Goal: Task Accomplishment & Management: Use online tool/utility

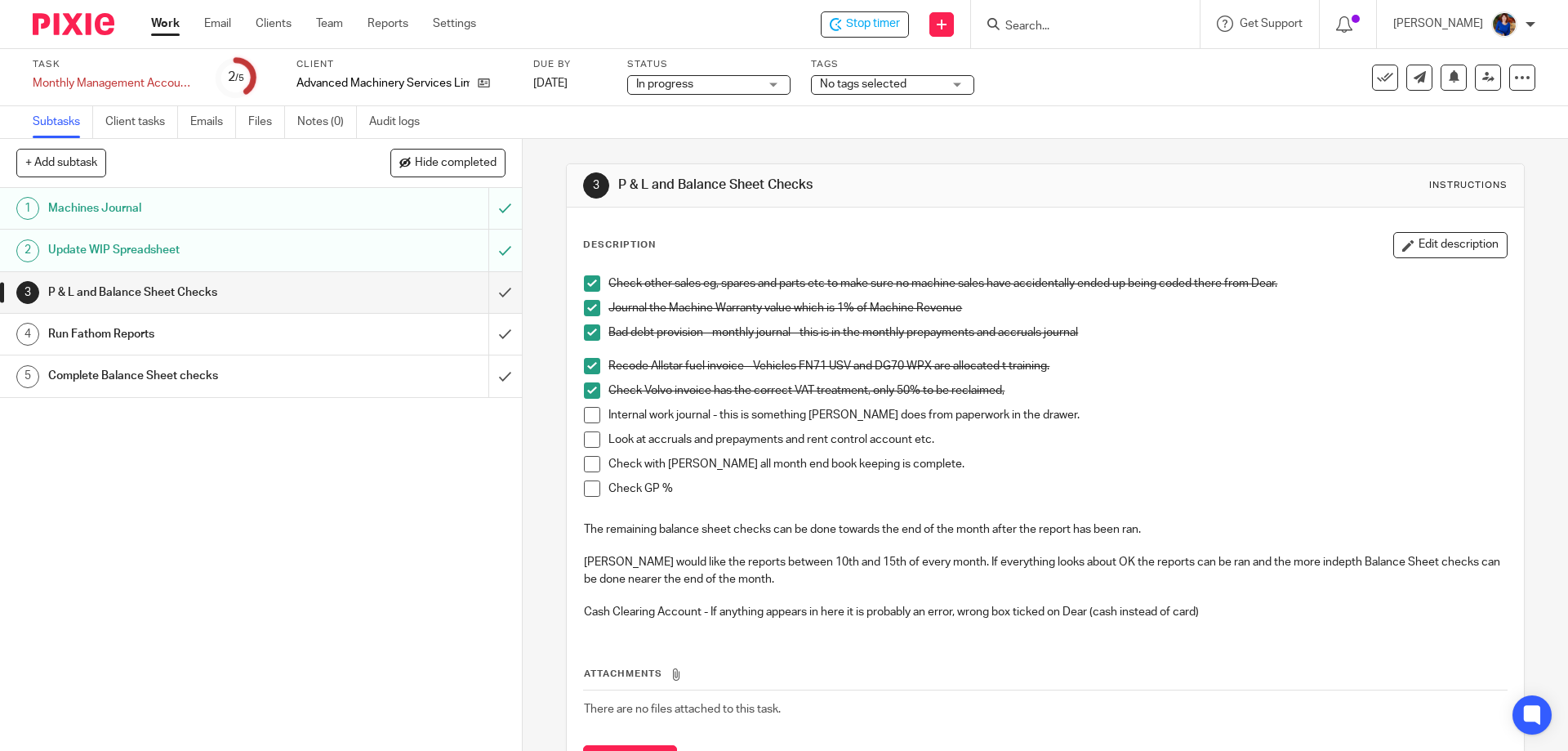
click at [143, 327] on h1 "Run Fathom Reports" at bounding box center [189, 334] width 283 height 25
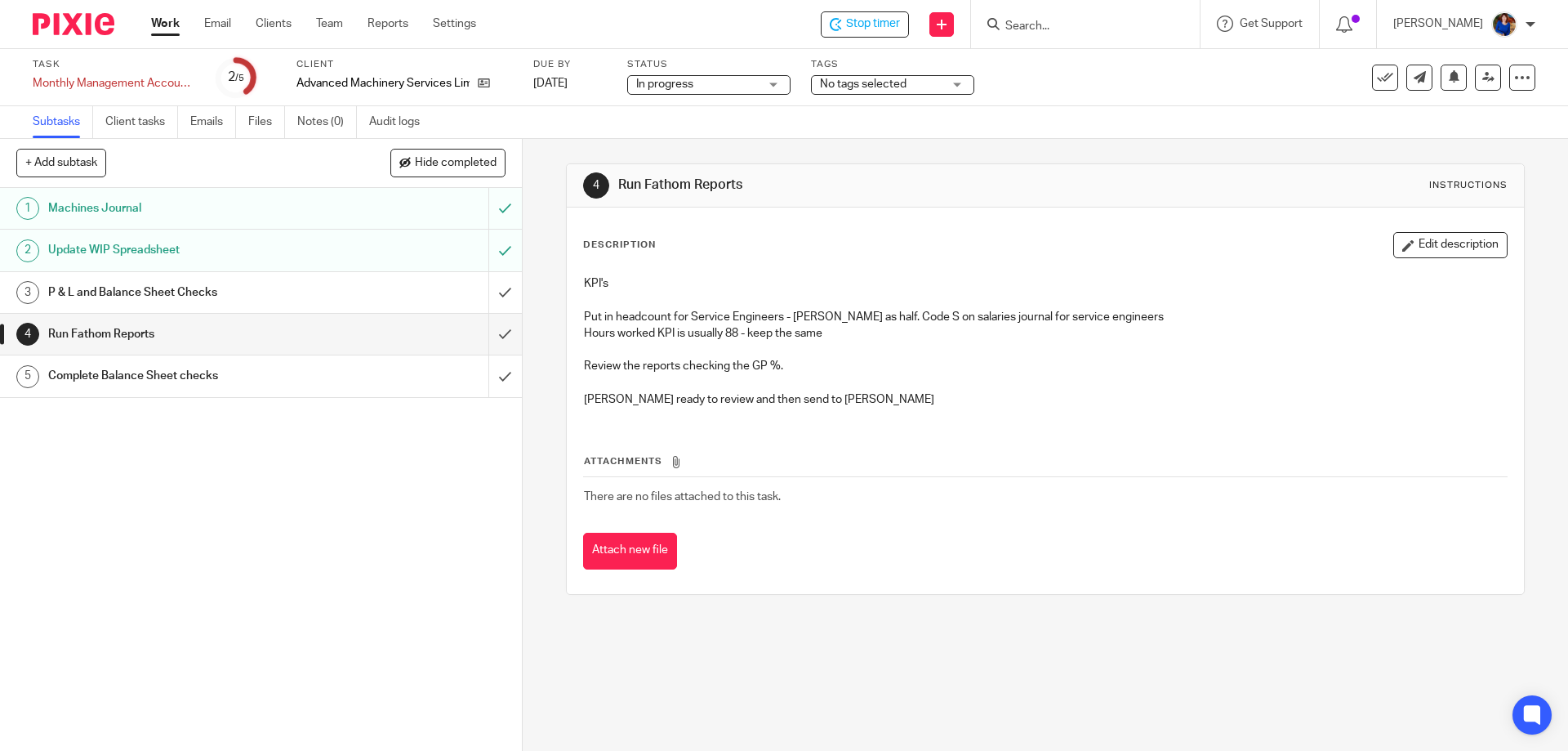
click at [315, 299] on h1 "P & L and Balance Sheet Checks" at bounding box center [189, 293] width 283 height 25
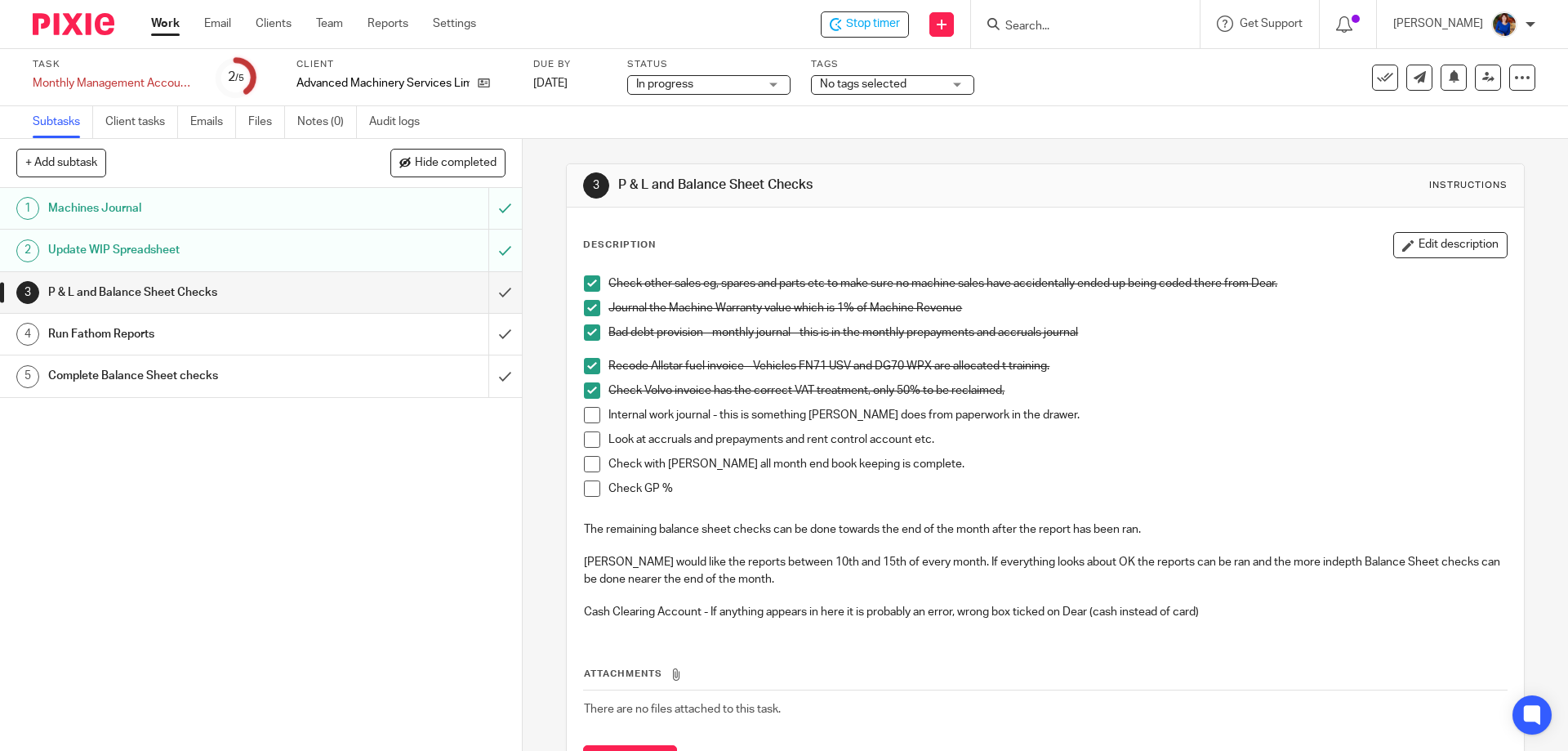
click at [584, 490] on span at bounding box center [592, 488] width 16 height 16
click at [588, 466] on span at bounding box center [592, 463] width 16 height 16
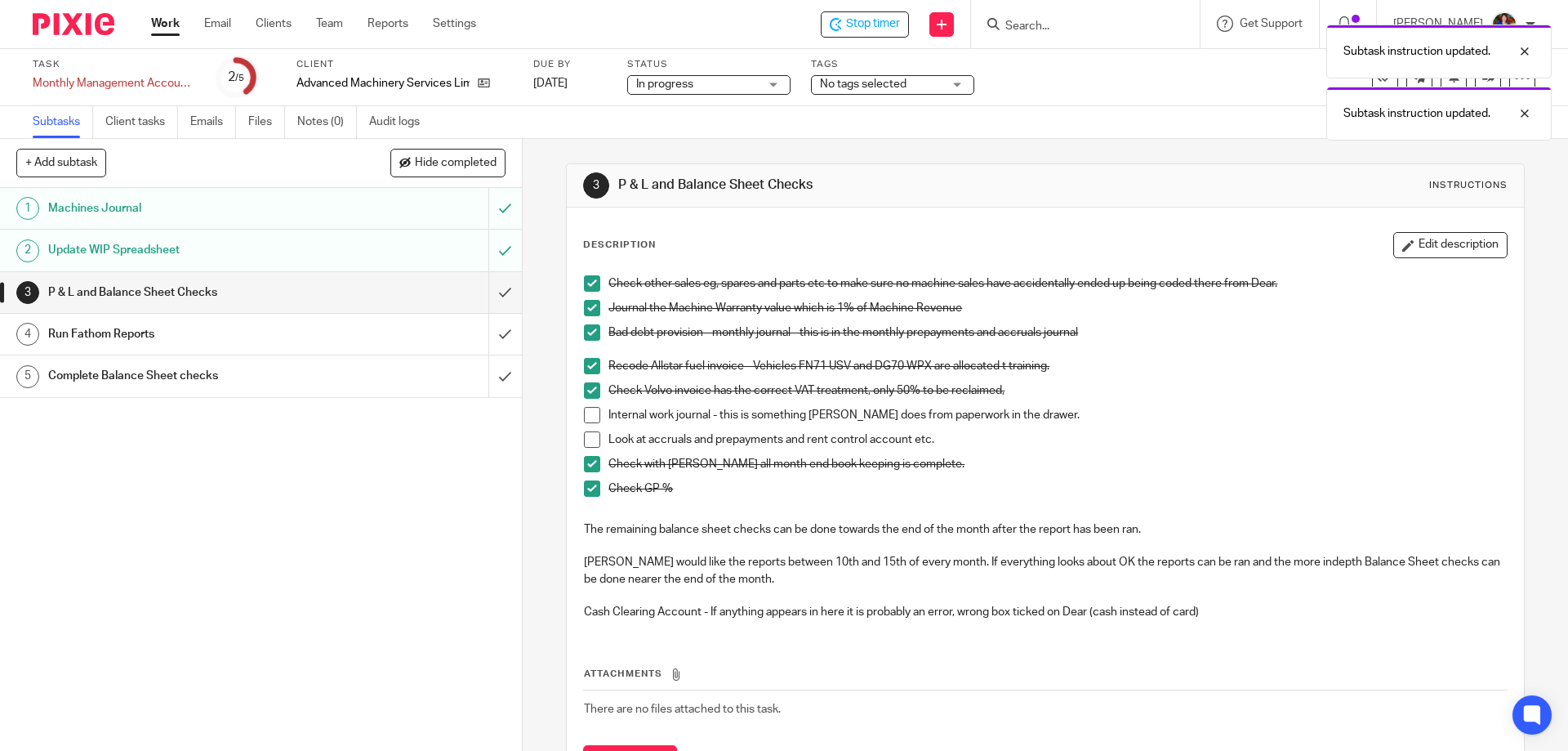
click at [589, 437] on span at bounding box center [592, 439] width 16 height 16
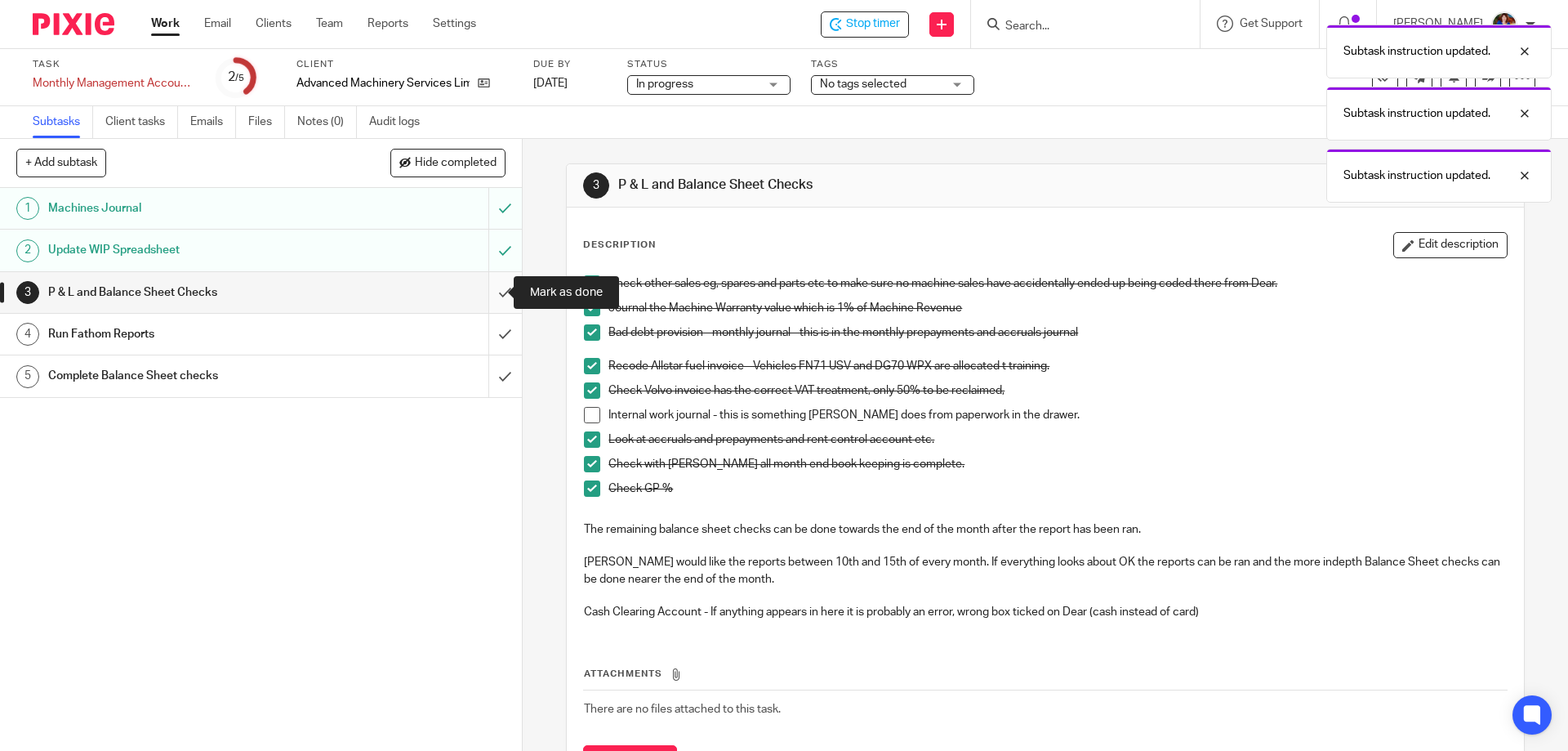
click at [495, 292] on input "submit" at bounding box center [261, 292] width 522 height 41
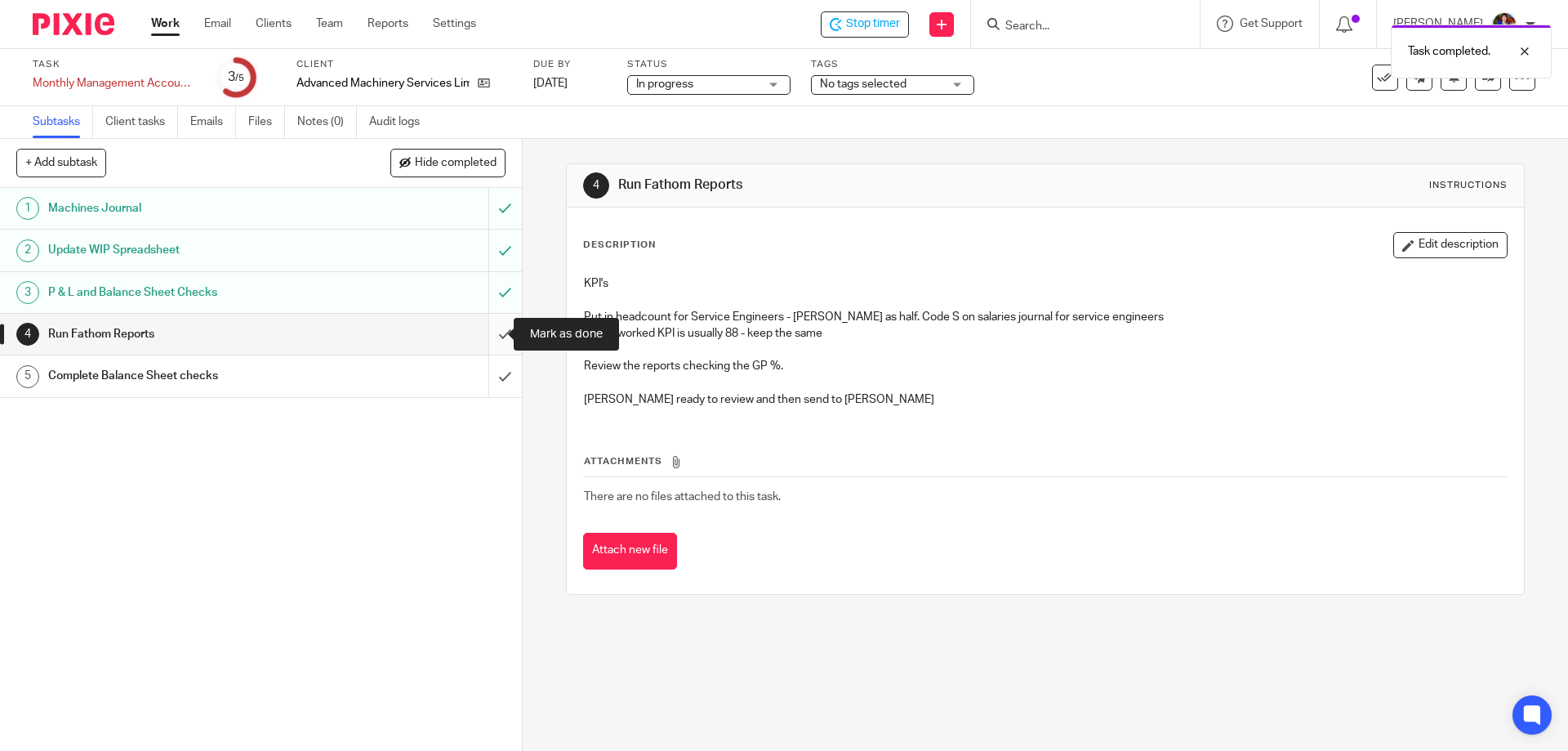
click at [488, 331] on input "submit" at bounding box center [261, 334] width 522 height 41
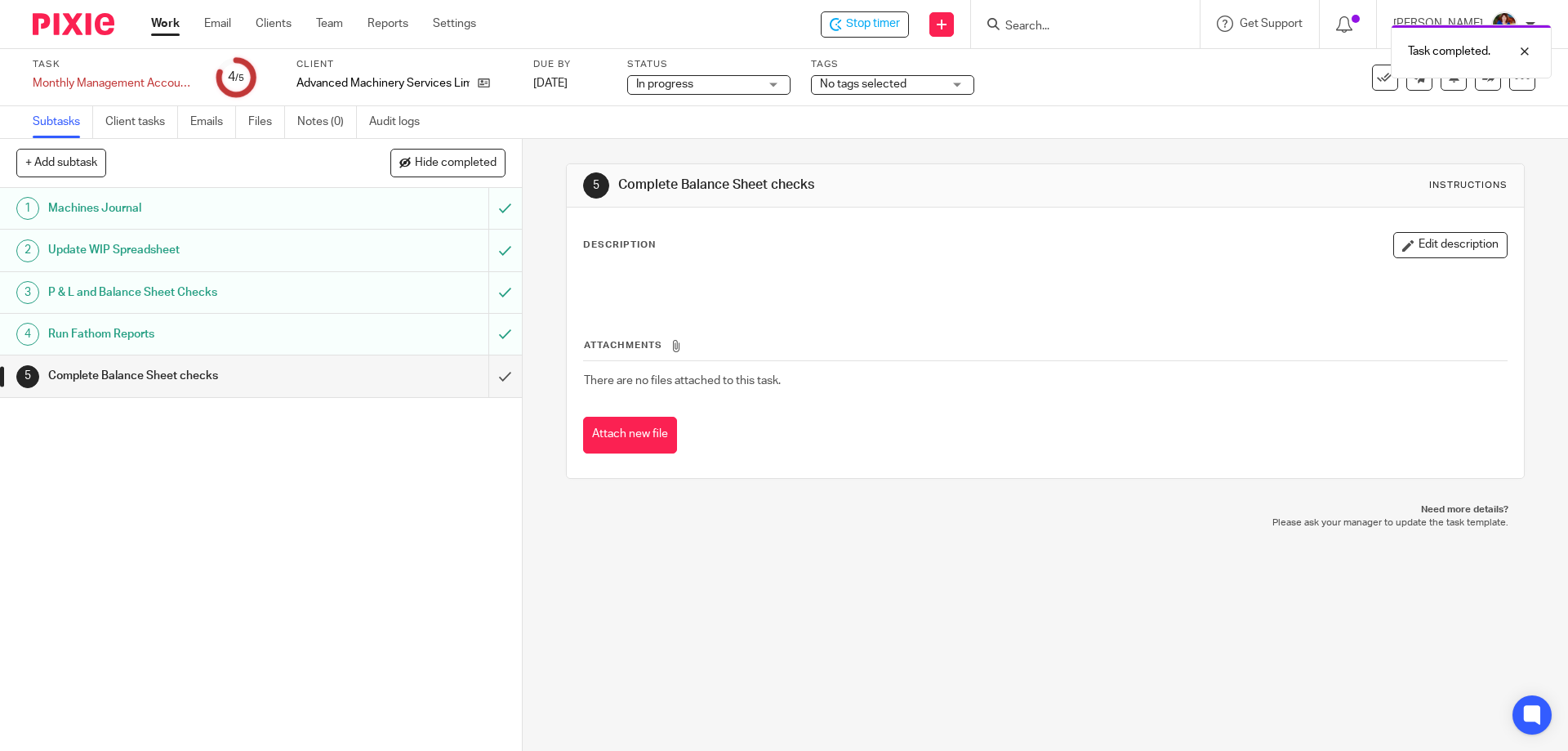
click at [159, 370] on h1 "Complete Balance Sheet checks" at bounding box center [189, 376] width 283 height 25
click at [493, 372] on input "submit" at bounding box center [261, 376] width 522 height 41
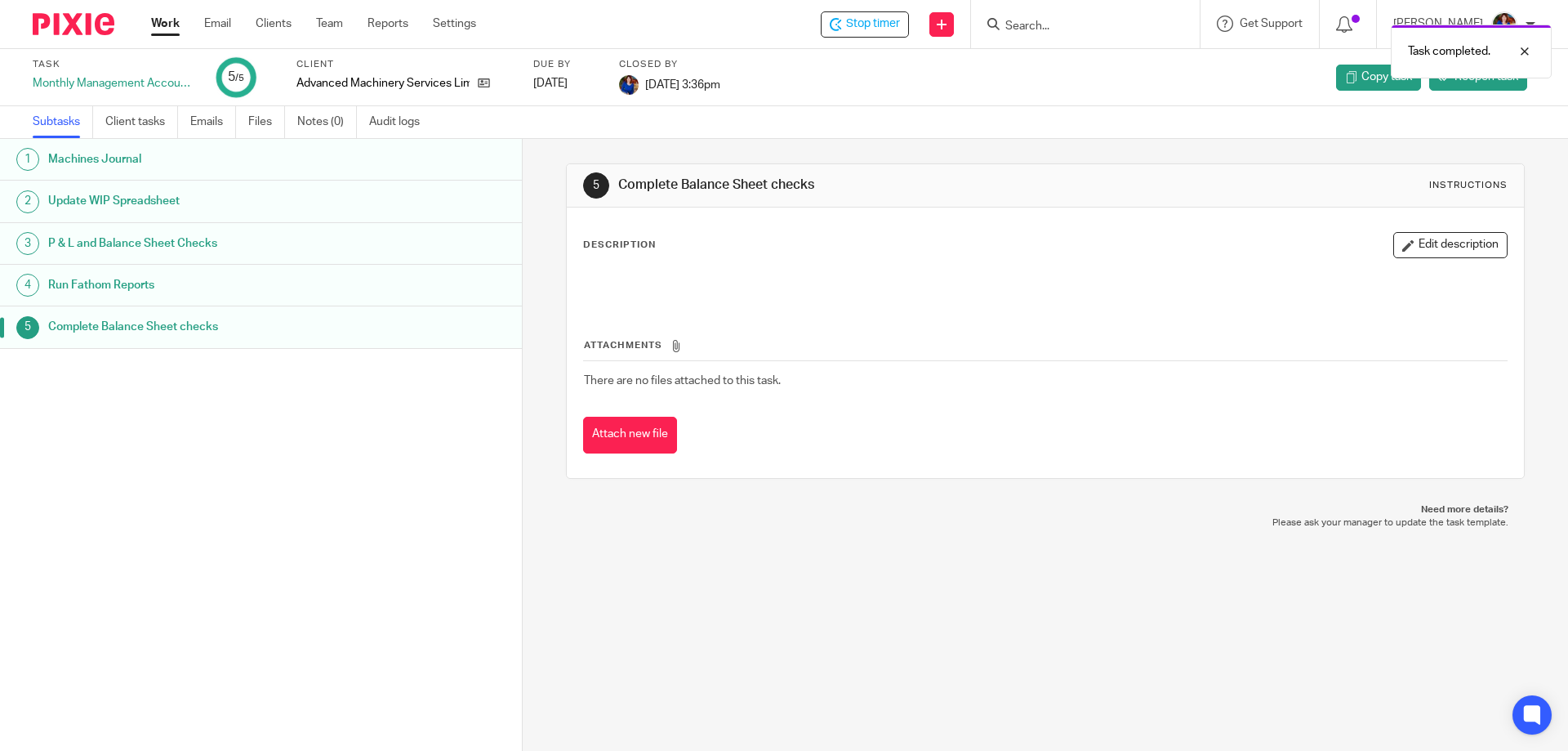
click at [176, 24] on link "Work" at bounding box center [165, 24] width 29 height 16
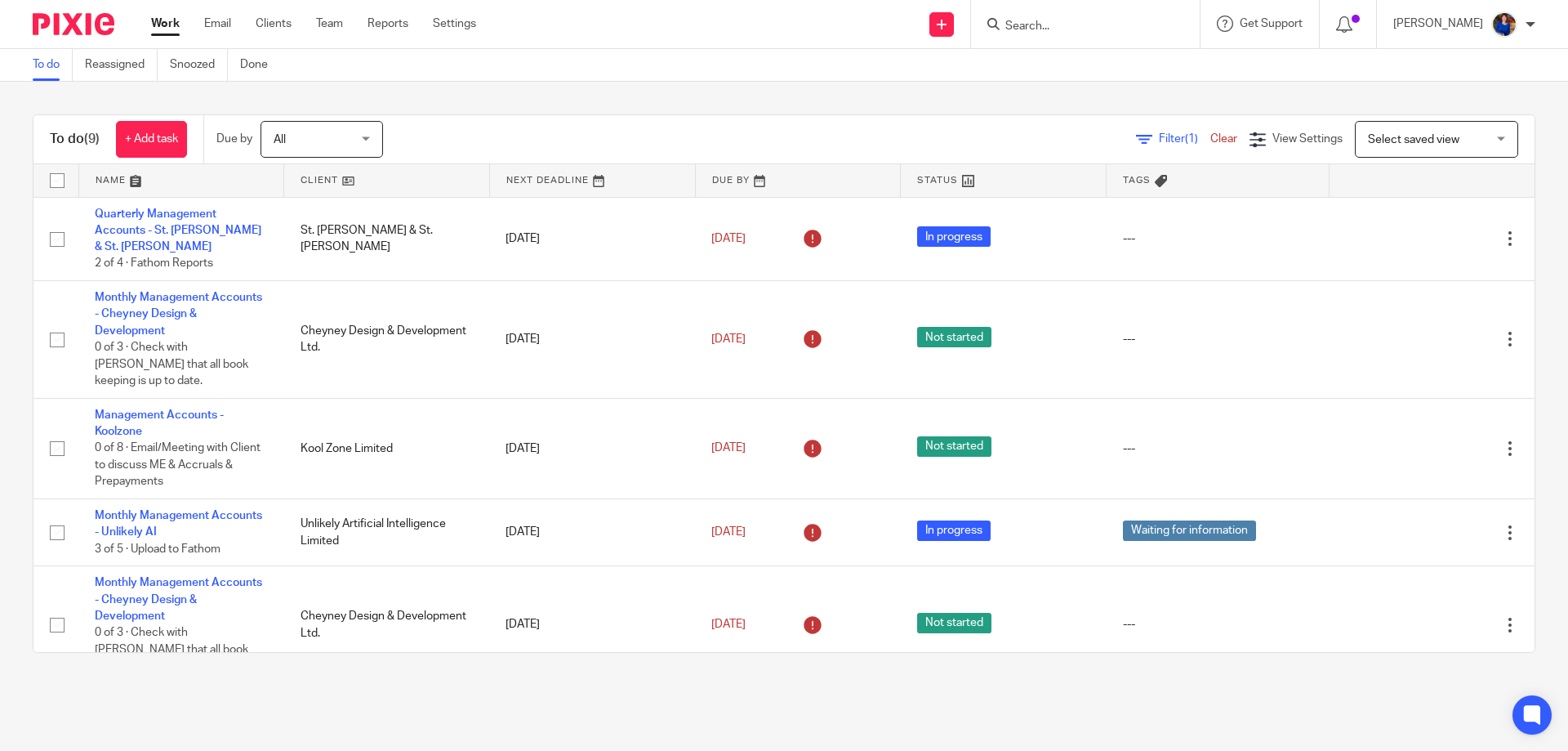
click at [163, 20] on link "Work" at bounding box center [165, 24] width 29 height 16
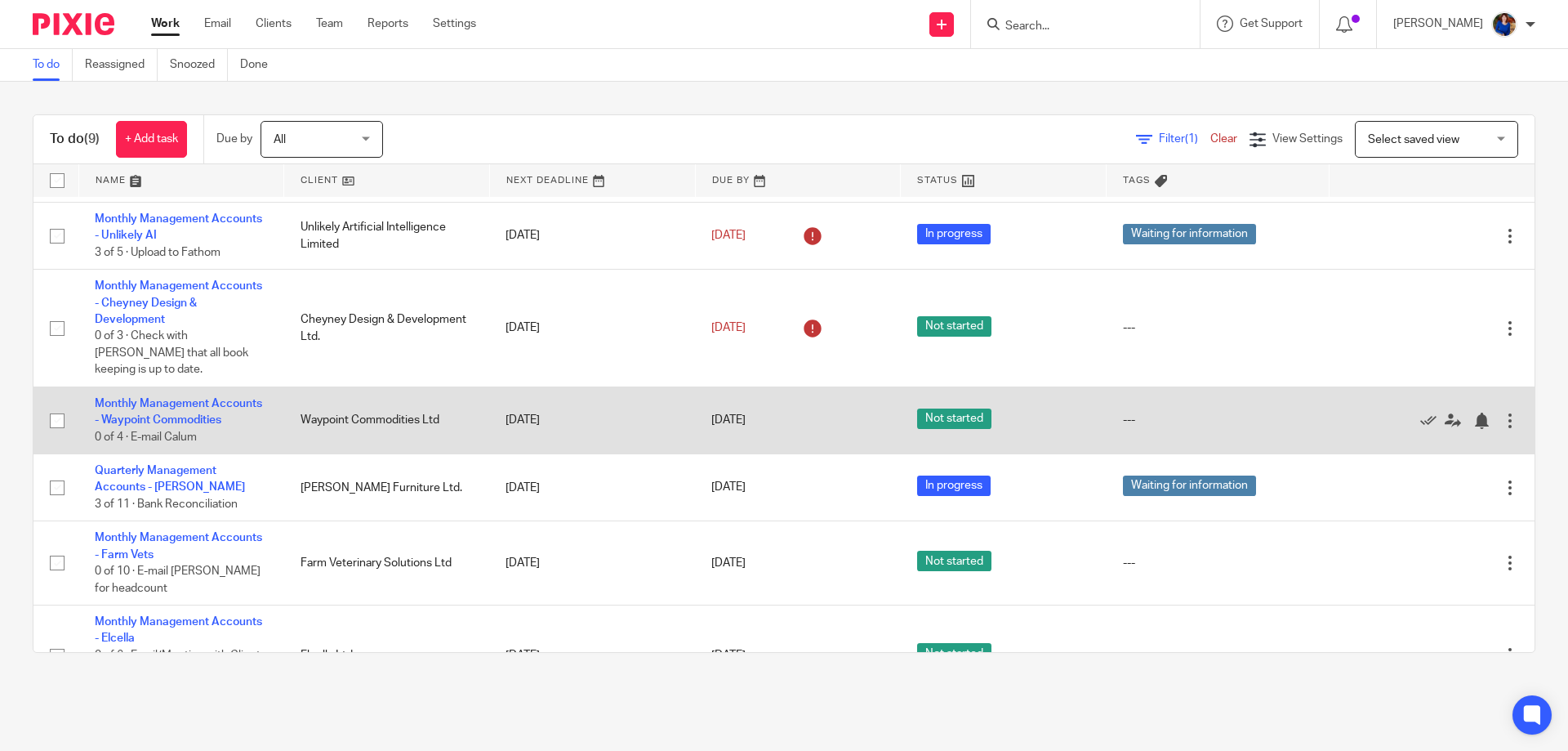
scroll to position [300, 0]
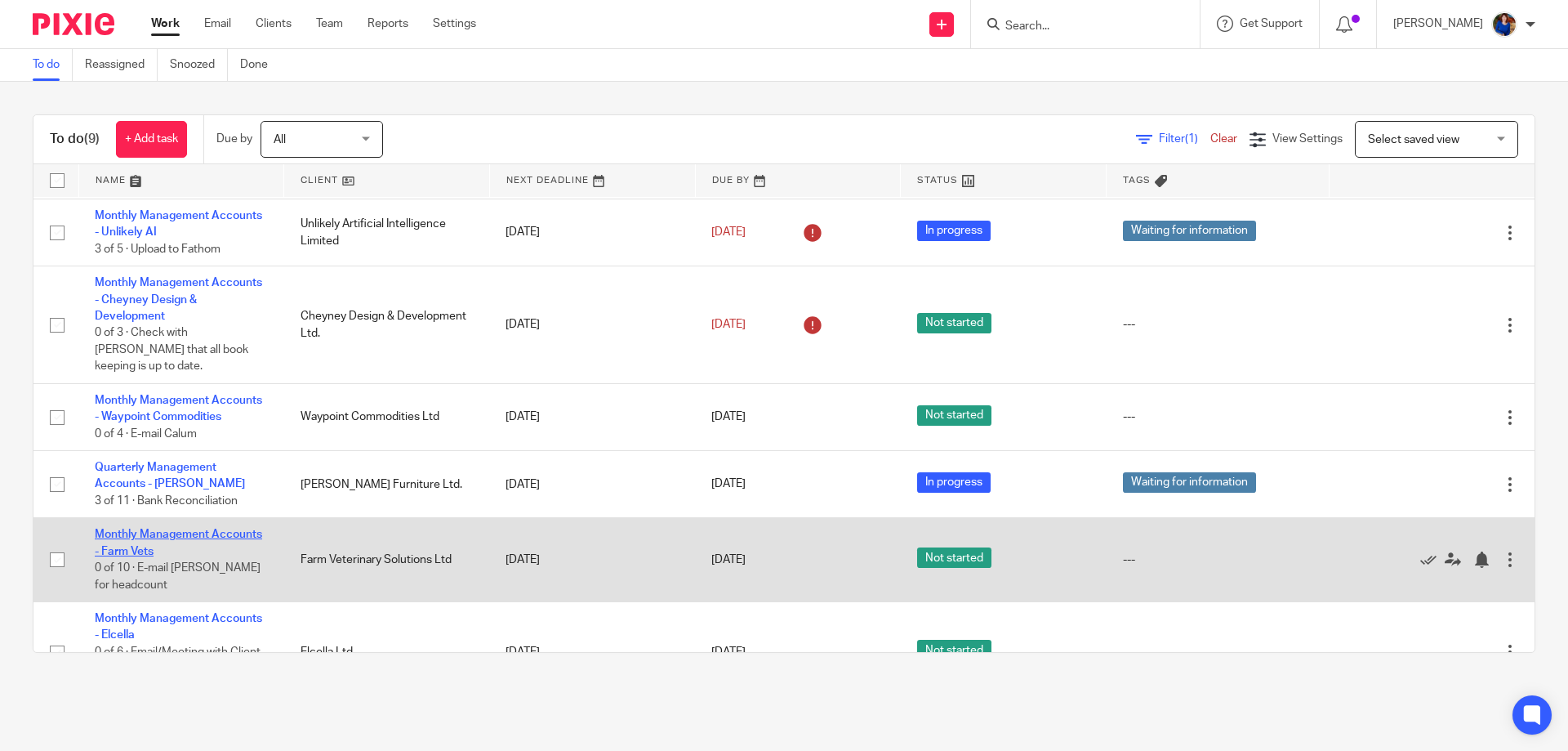
click at [204, 528] on link "Monthly Management Accounts - Farm Vets" at bounding box center [179, 542] width 168 height 28
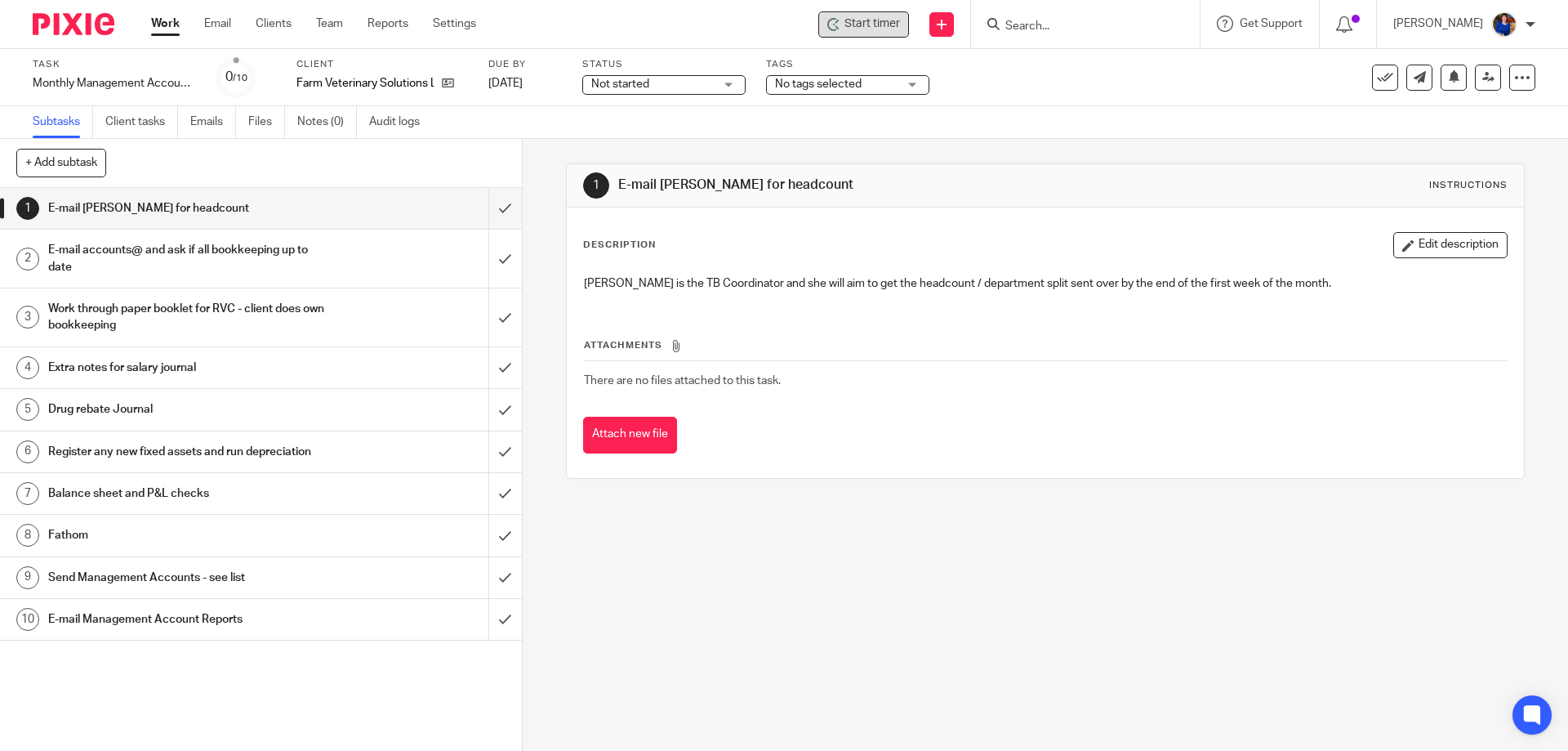
click at [863, 18] on span "Start timer" at bounding box center [873, 24] width 56 height 17
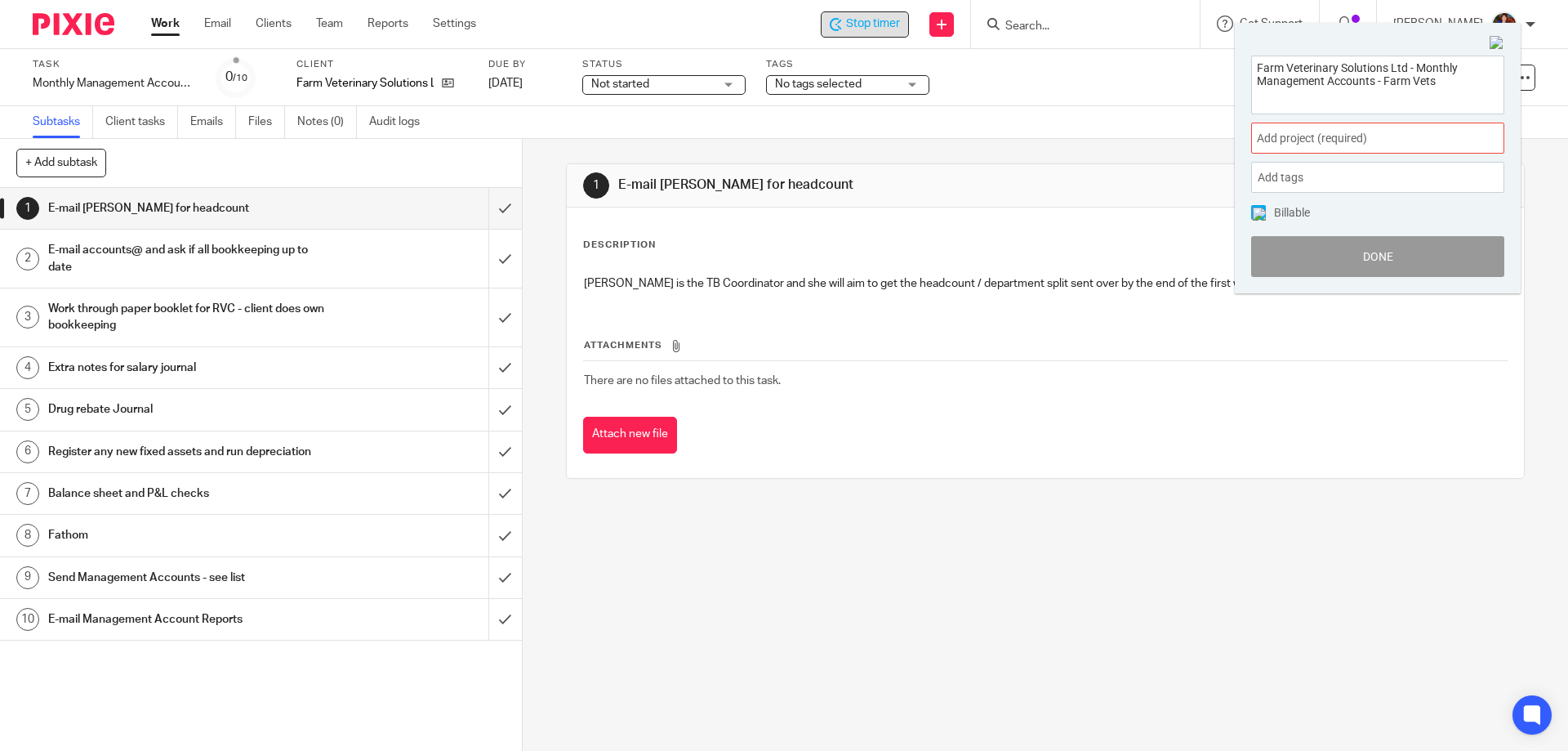
click at [1289, 146] on span "Add project (required) :" at bounding box center [1360, 138] width 206 height 17
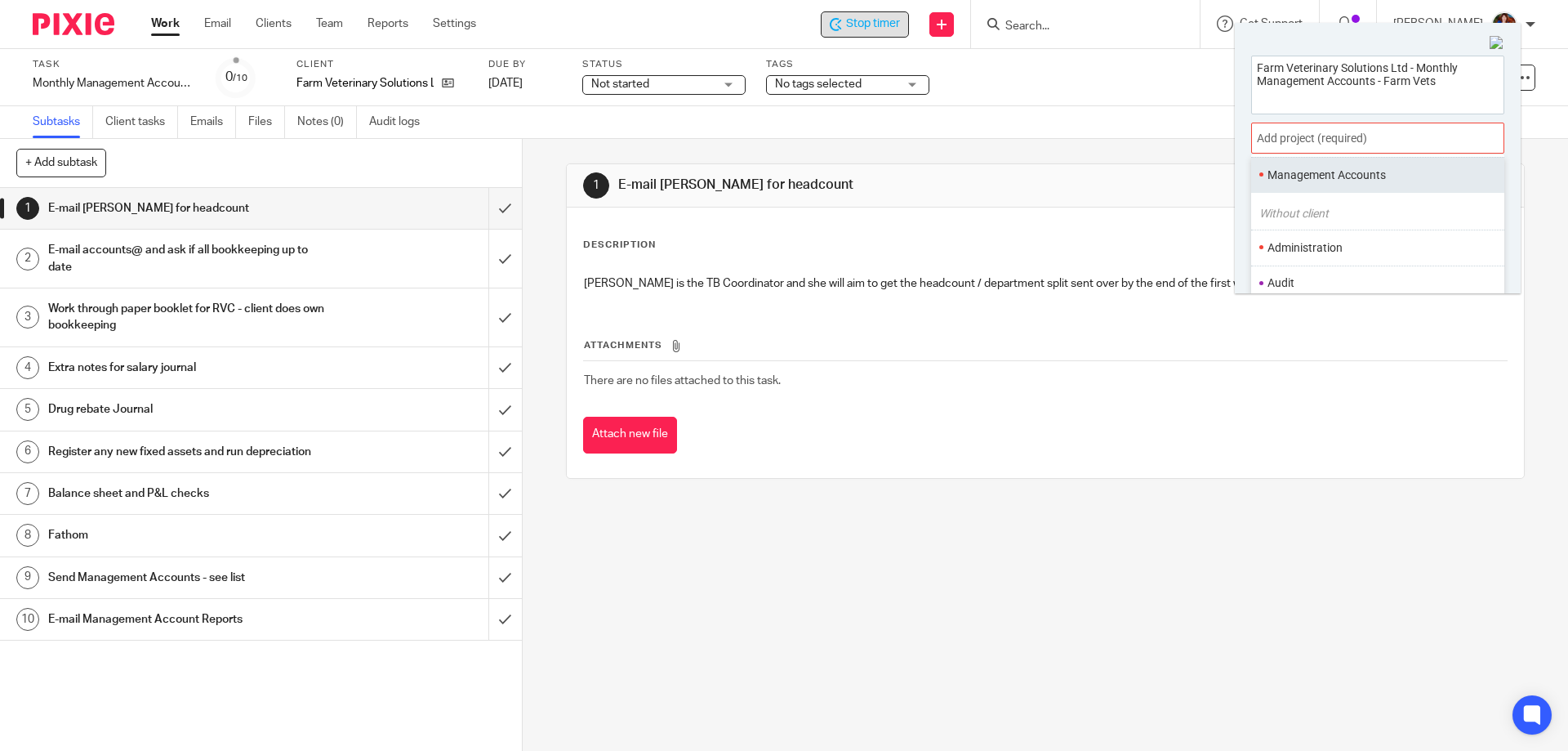
scroll to position [82, 0]
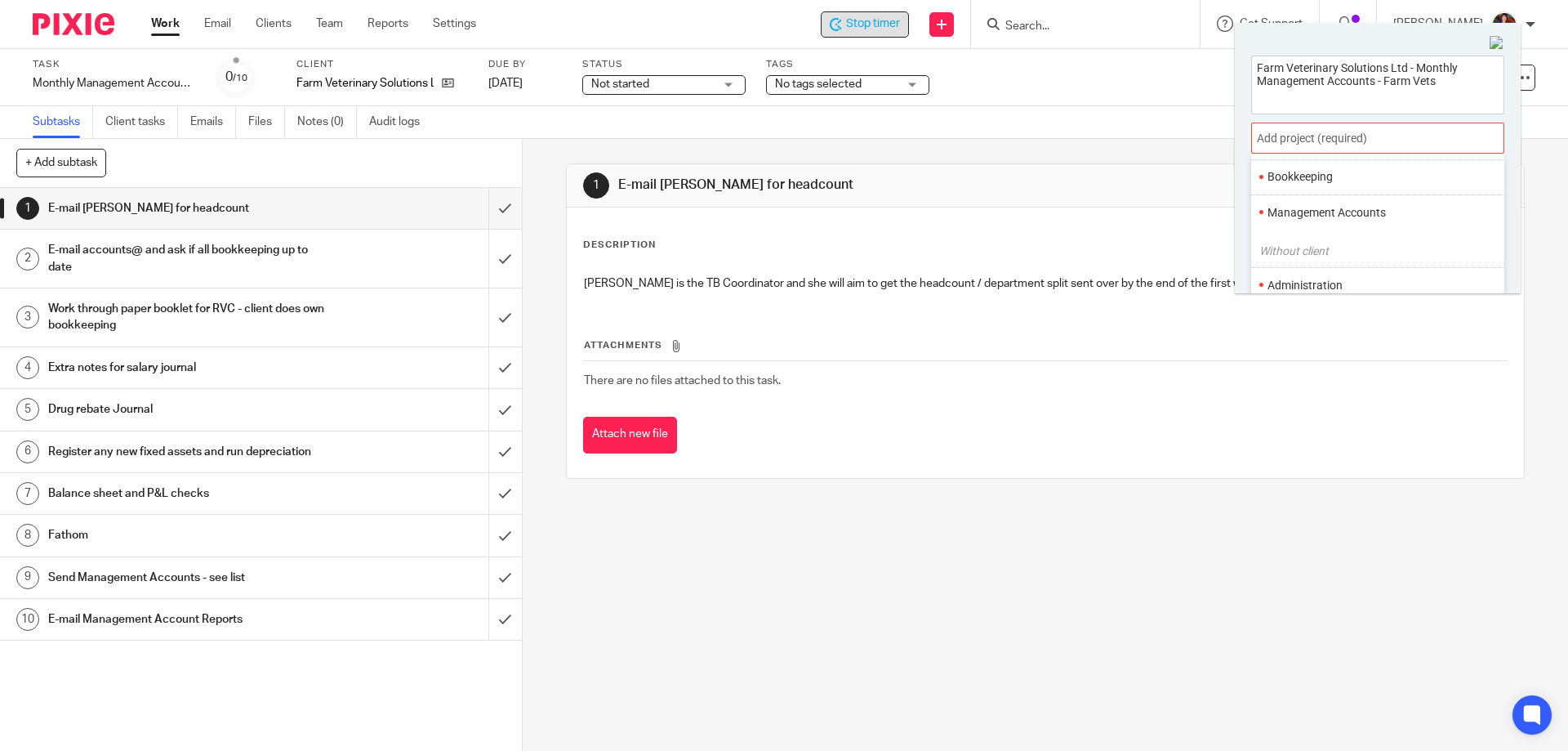
click at [1285, 208] on li "Management Accounts" at bounding box center [1373, 212] width 213 height 17
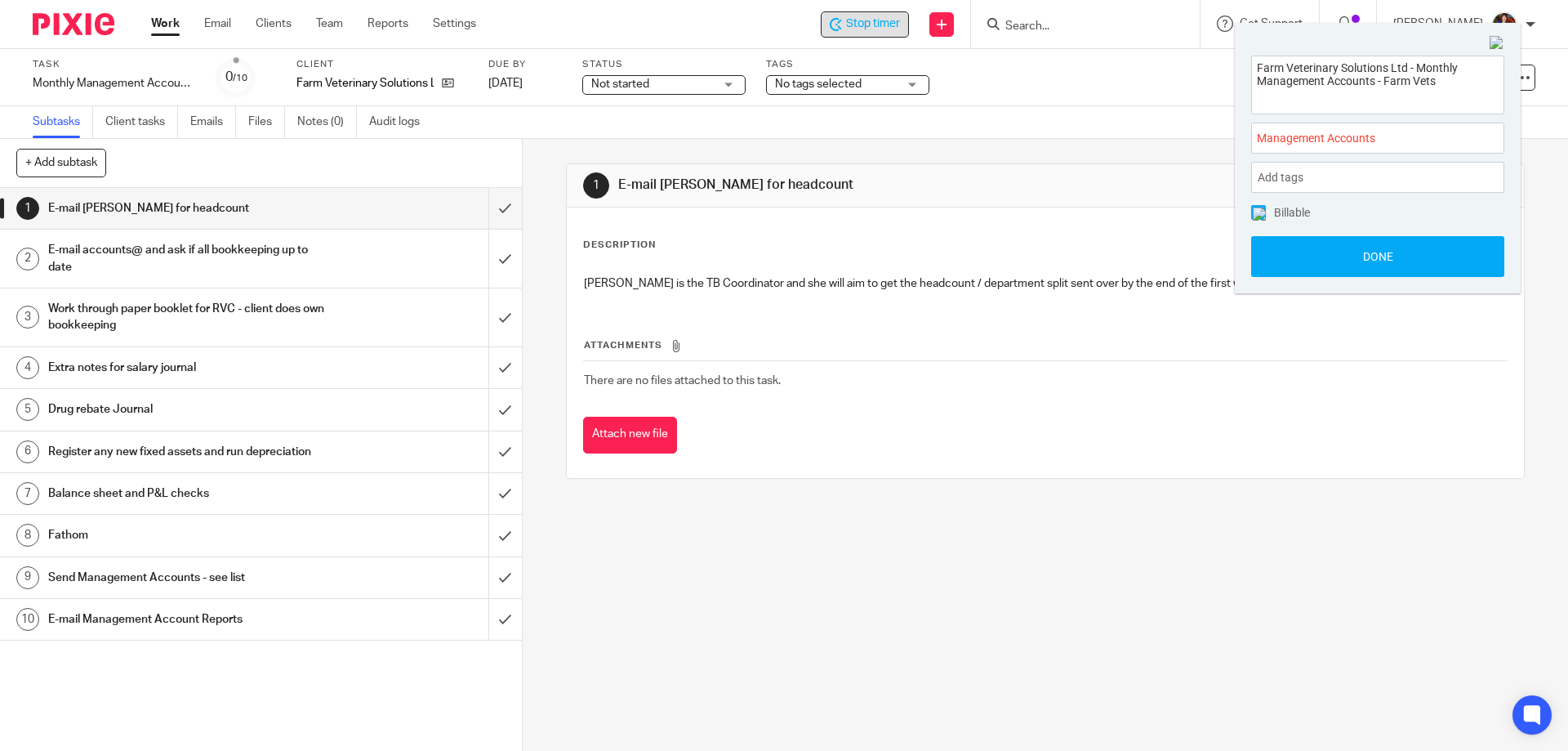
click at [1252, 209] on span at bounding box center [1258, 212] width 15 height 15
drag, startPoint x: 1275, startPoint y: 249, endPoint x: 1245, endPoint y: 251, distance: 30.1
click at [1275, 251] on button "Done" at bounding box center [1378, 256] width 254 height 41
